Goal: Task Accomplishment & Management: Manage account settings

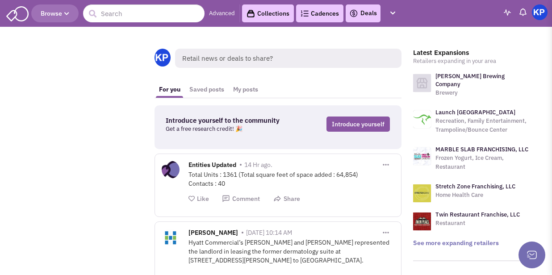
click at [362, 13] on link "Deals" at bounding box center [363, 13] width 28 height 11
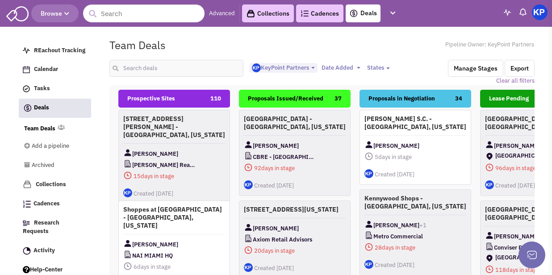
select select "1900"
select select
click at [169, 67] on input "text" at bounding box center [176, 68] width 134 height 17
type input "easton"
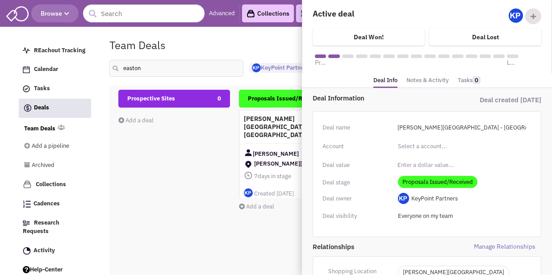
click at [430, 76] on link "Notes & Activity" at bounding box center [428, 80] width 42 height 13
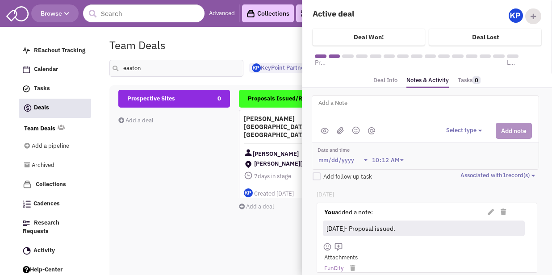
click at [256, 39] on div "Team Deals Pipeline Owner: KeyPoint Partners" at bounding box center [322, 45] width 437 height 21
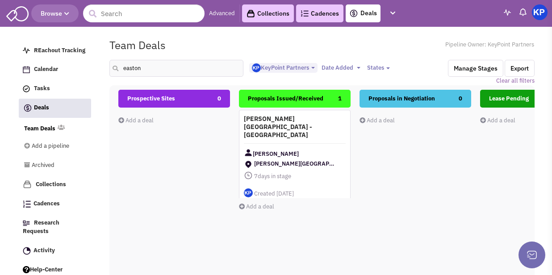
click at [538, 15] on img at bounding box center [540, 12] width 16 height 16
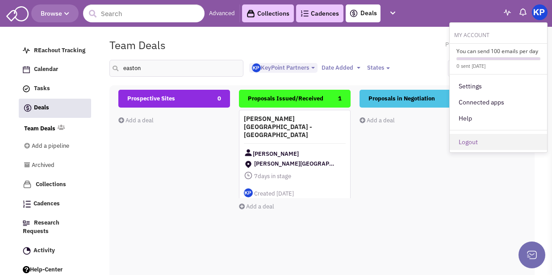
click at [505, 137] on link "Logout" at bounding box center [498, 142] width 97 height 16
